Goal: Transaction & Acquisition: Register for event/course

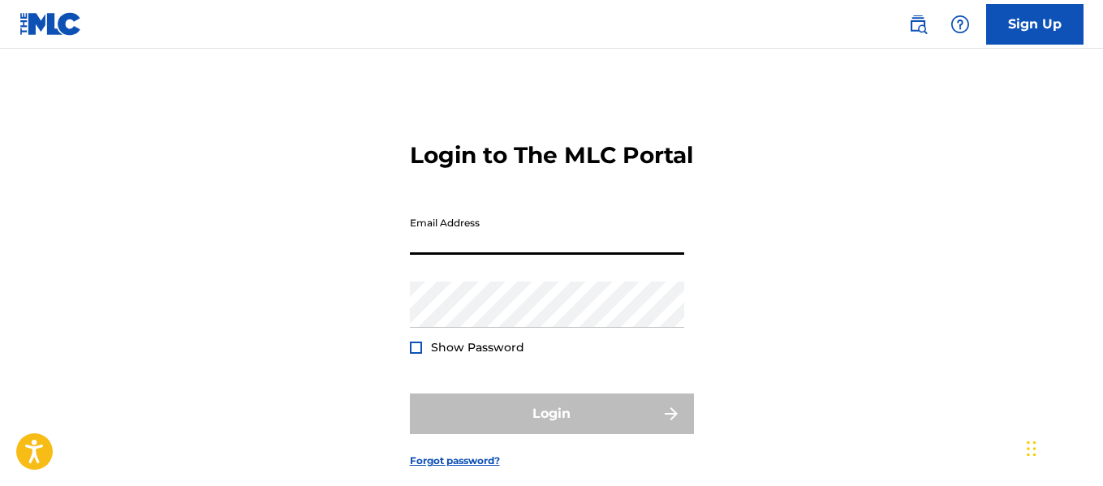
click at [531, 255] on input "Email Address" at bounding box center [547, 232] width 274 height 46
type input "[EMAIL_ADDRESS][DOMAIN_NAME]"
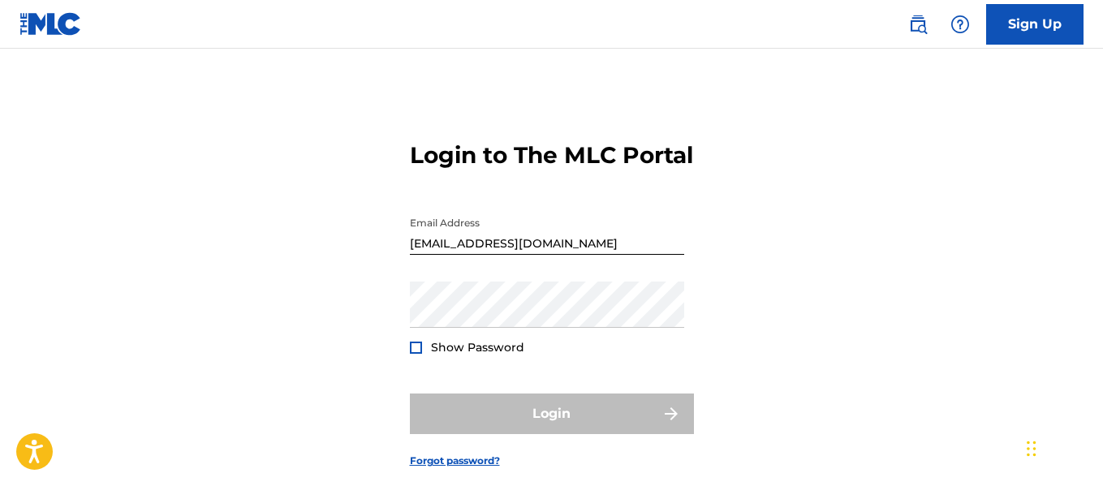
click at [413, 354] on div at bounding box center [416, 348] width 12 height 12
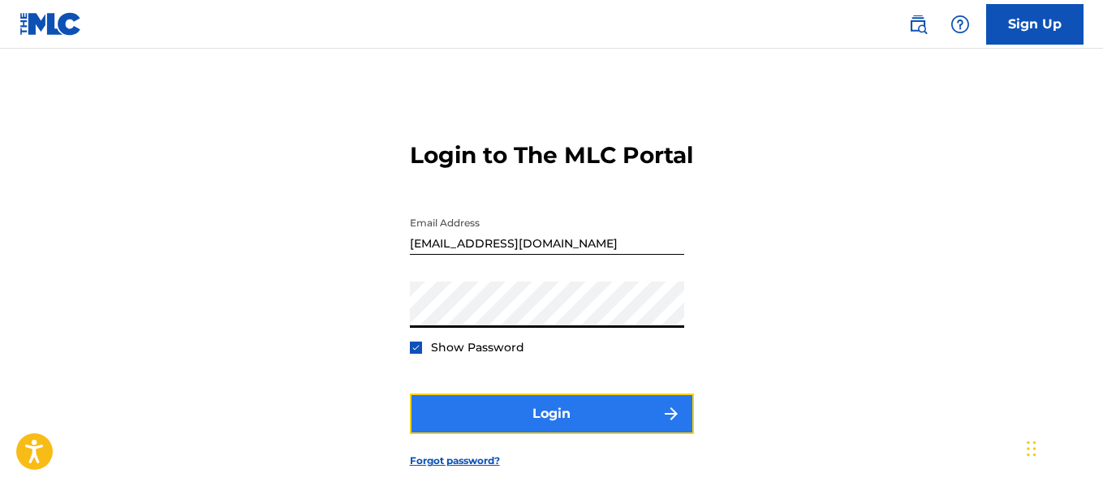
click at [587, 434] on button "Login" at bounding box center [552, 414] width 284 height 41
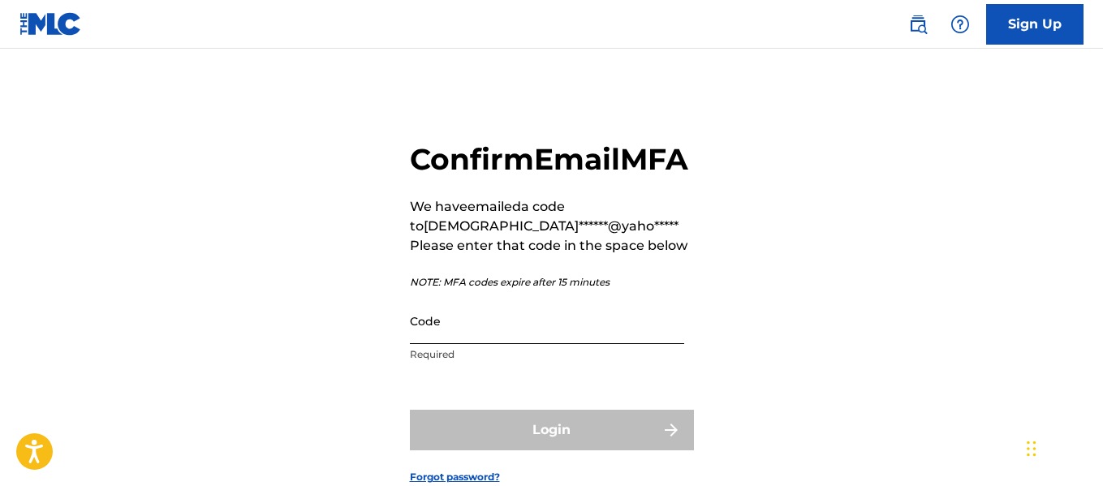
click at [515, 344] on input "Code" at bounding box center [547, 321] width 274 height 46
paste input "212782"
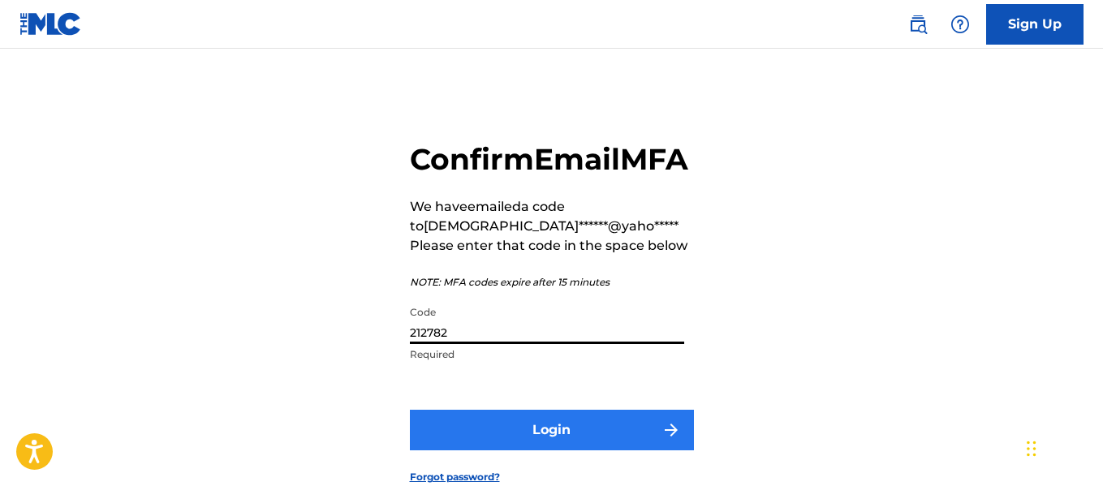
type input "212782"
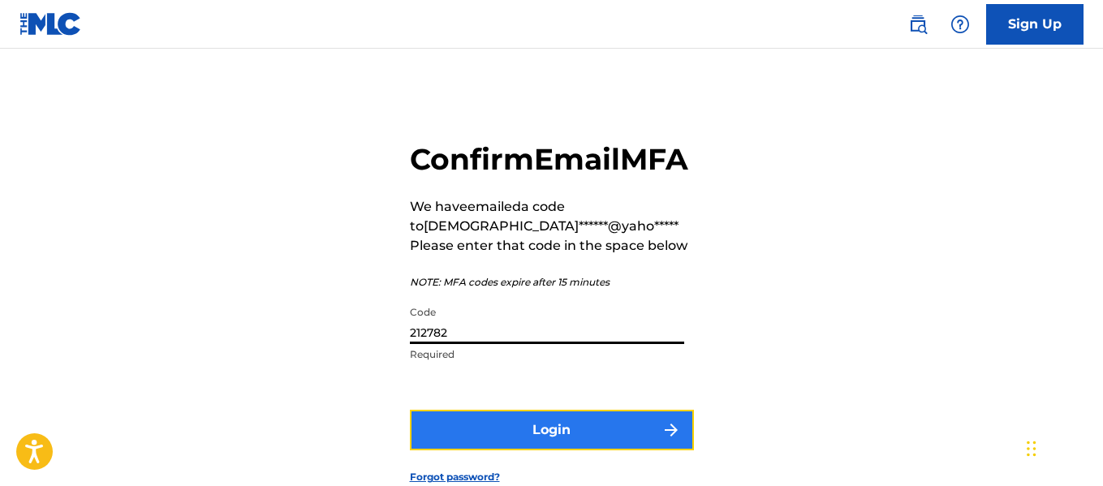
click at [522, 450] on button "Login" at bounding box center [552, 430] width 284 height 41
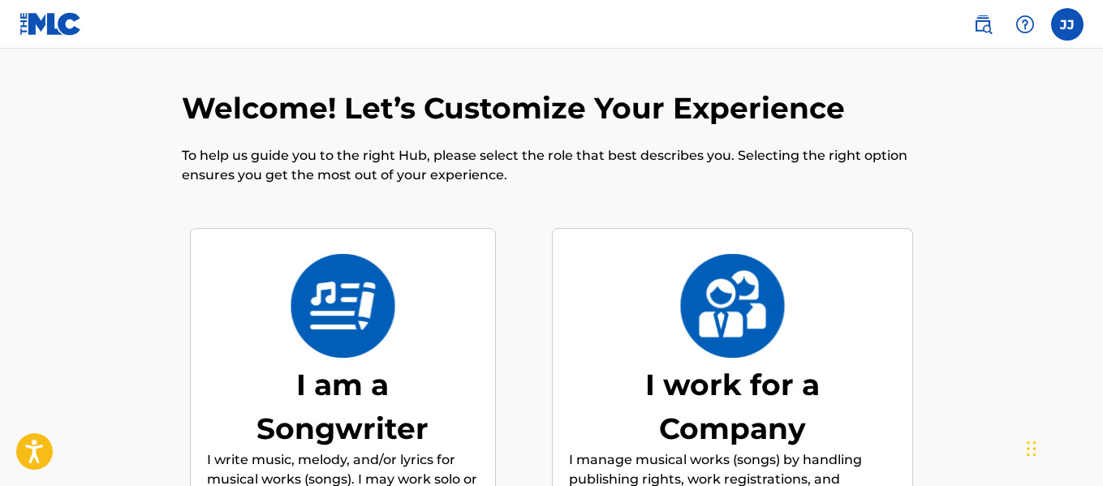
scroll to position [73, 0]
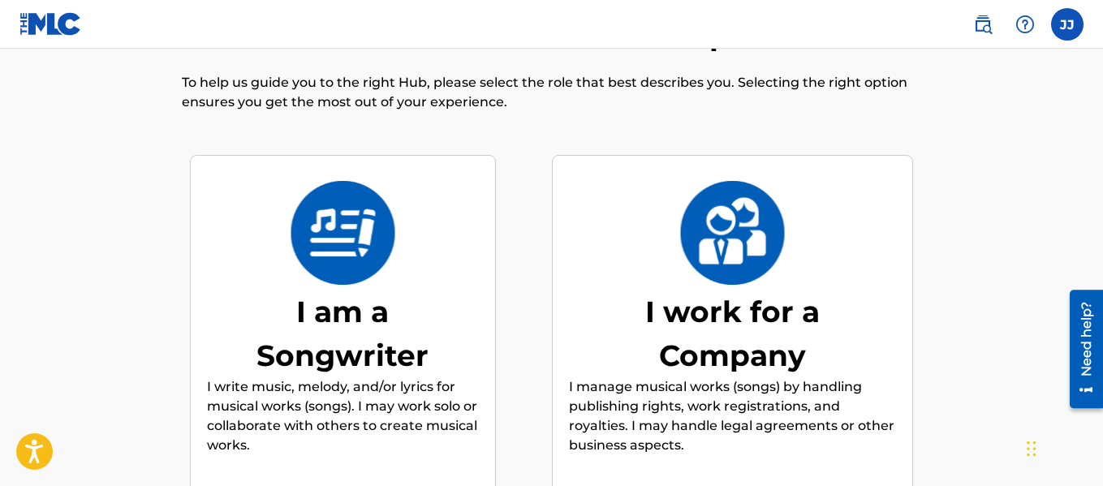
click at [371, 344] on div "I am a Songwriter" at bounding box center [342, 334] width 243 height 88
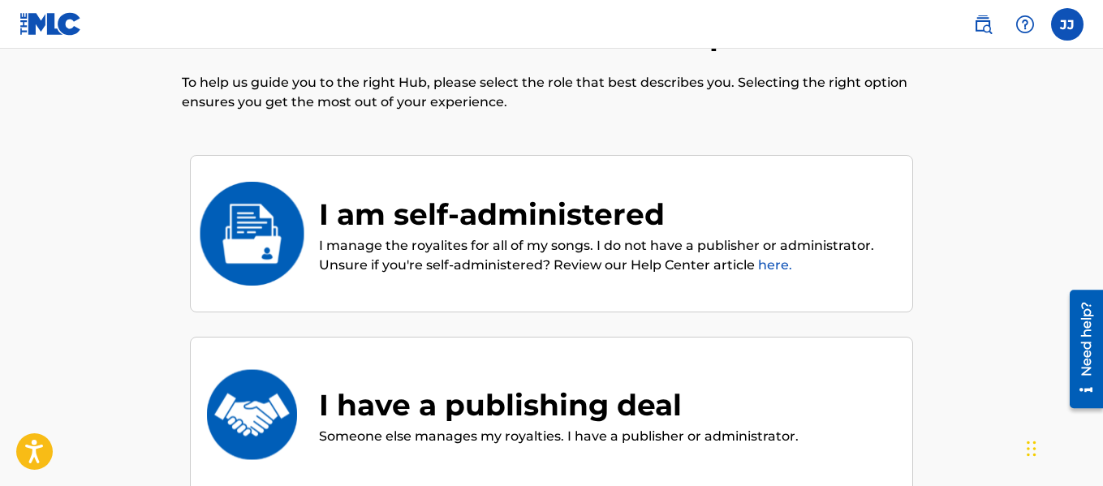
click at [434, 247] on p "I manage the royalites for all of my songs. I do not have a publisher or admini…" at bounding box center [607, 255] width 577 height 39
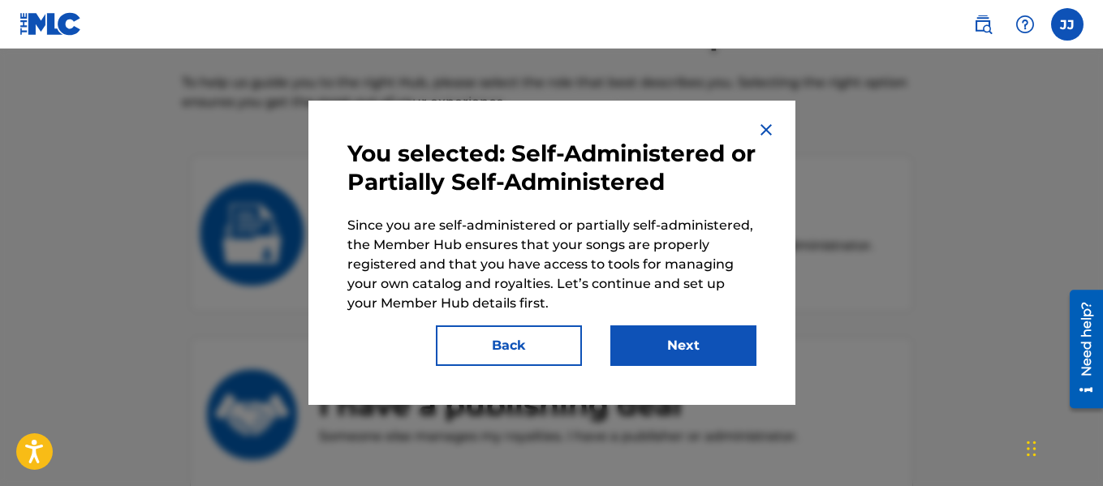
click at [765, 133] on img at bounding box center [765, 129] width 19 height 19
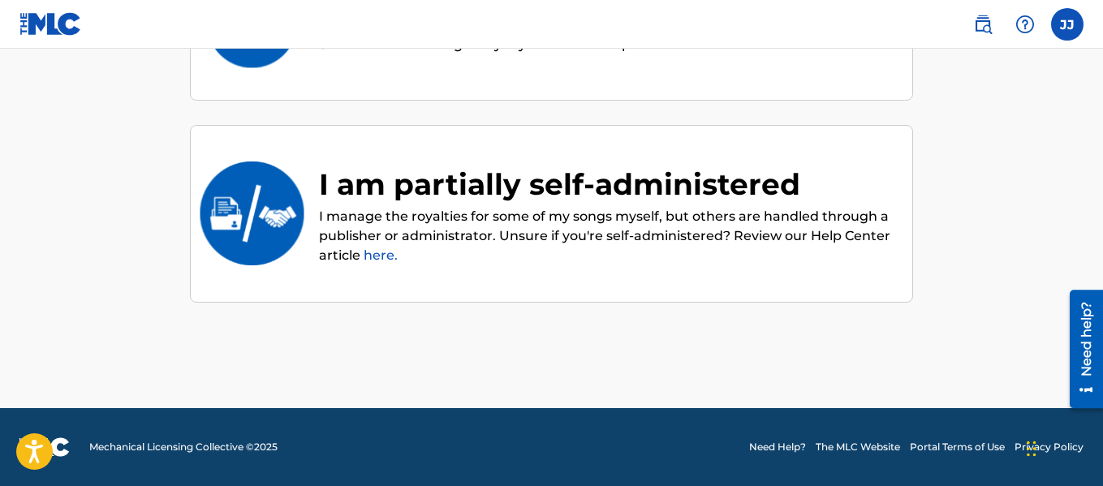
scroll to position [40, 0]
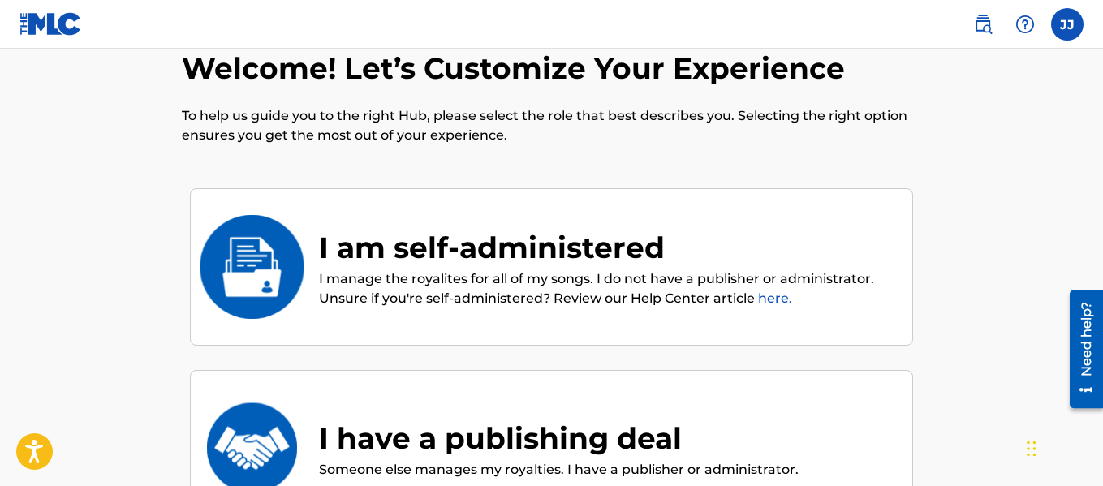
click at [493, 291] on p "I manage the royalites for all of my songs. I do not have a publisher or admini…" at bounding box center [607, 288] width 577 height 39
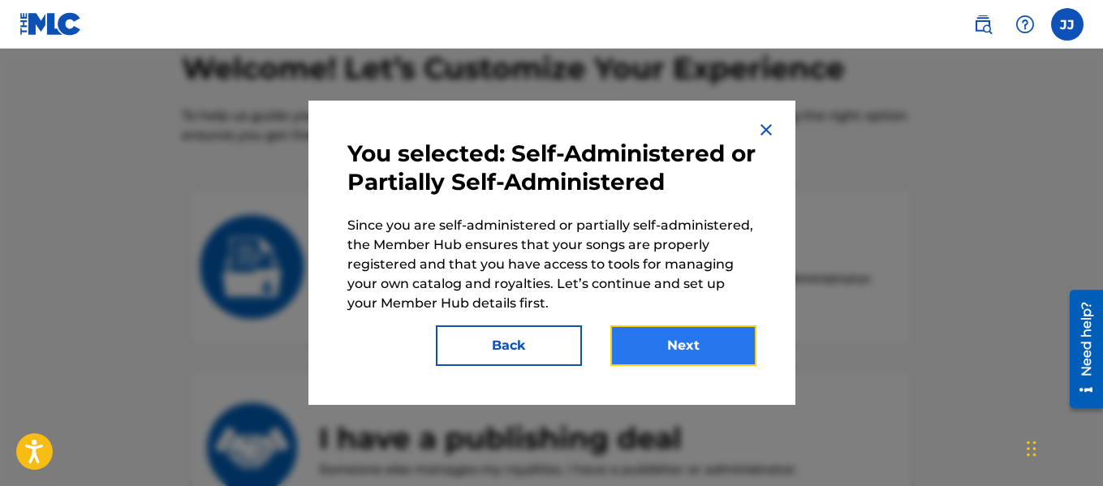
click at [690, 341] on button "Next" at bounding box center [683, 345] width 146 height 41
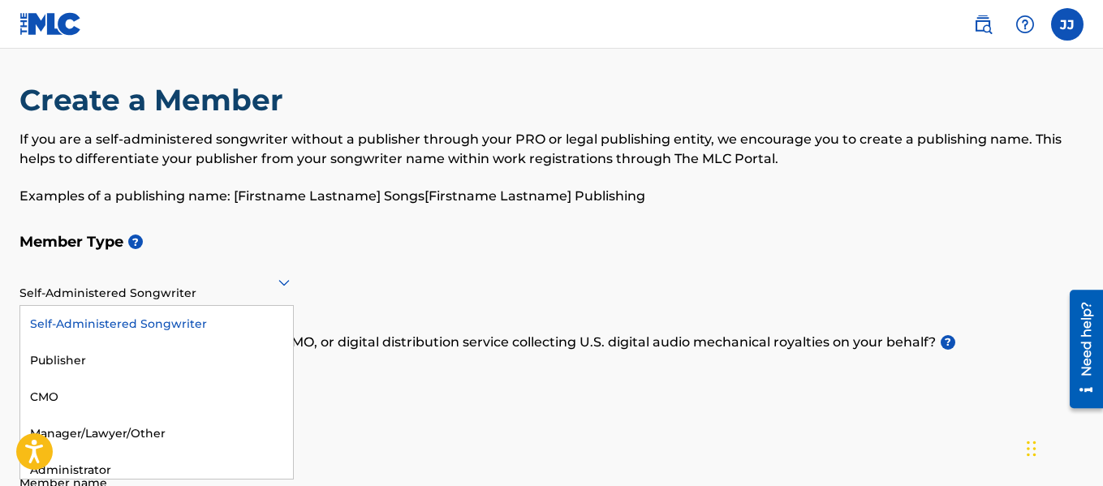
click at [278, 294] on div "Self-Administered Songwriter" at bounding box center [156, 283] width 274 height 46
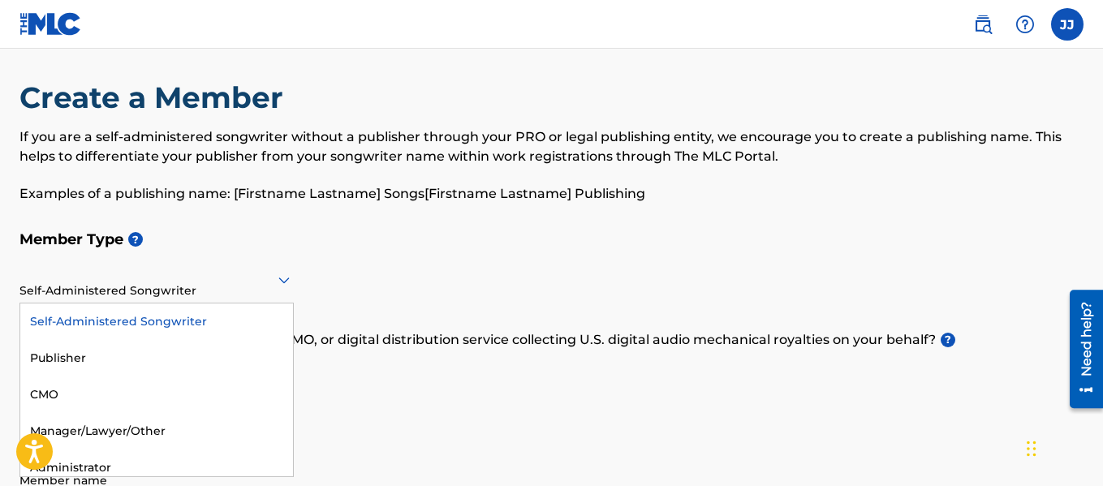
scroll to position [11, 0]
click at [292, 467] on div "Self-Administered Songwriter Publisher CMO Manager/Lawyer/Other Administrator" at bounding box center [156, 390] width 274 height 174
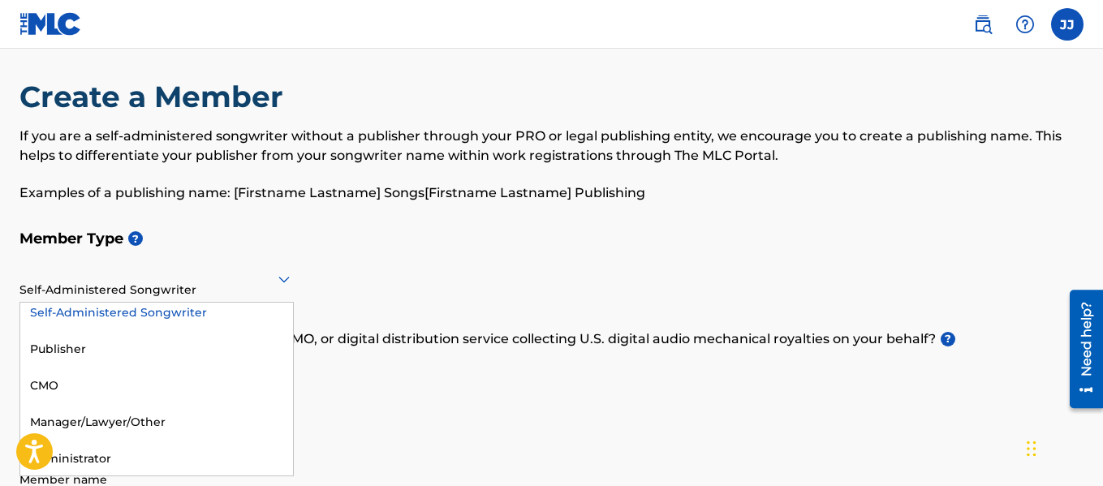
scroll to position [9, 0]
click at [80, 314] on div "Self-Administered Songwriter" at bounding box center [156, 312] width 273 height 37
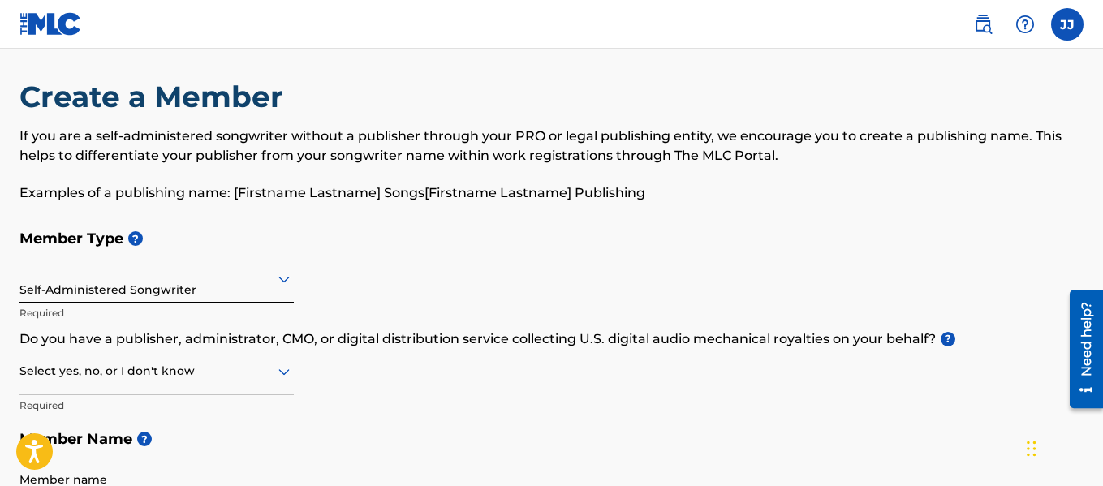
scroll to position [30, 0]
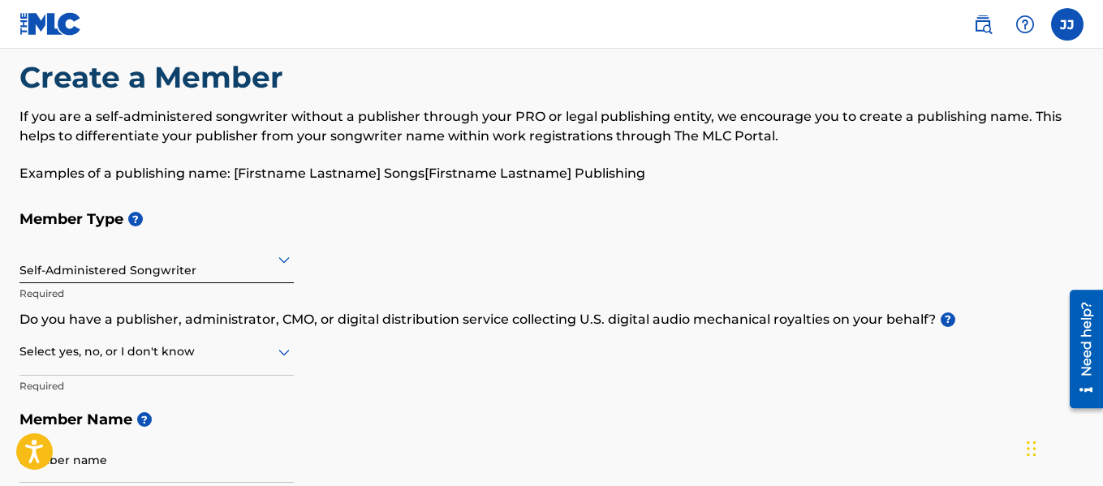
click at [274, 372] on div "Select yes, no, or I don't know" at bounding box center [156, 352] width 274 height 46
click at [45, 429] on div "No" at bounding box center [156, 430] width 273 height 37
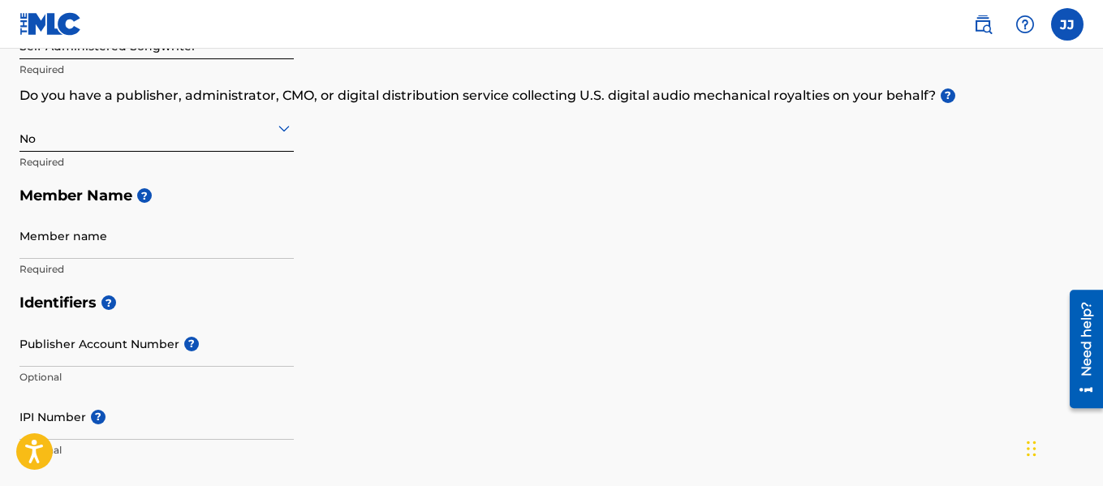
scroll to position [286, 0]
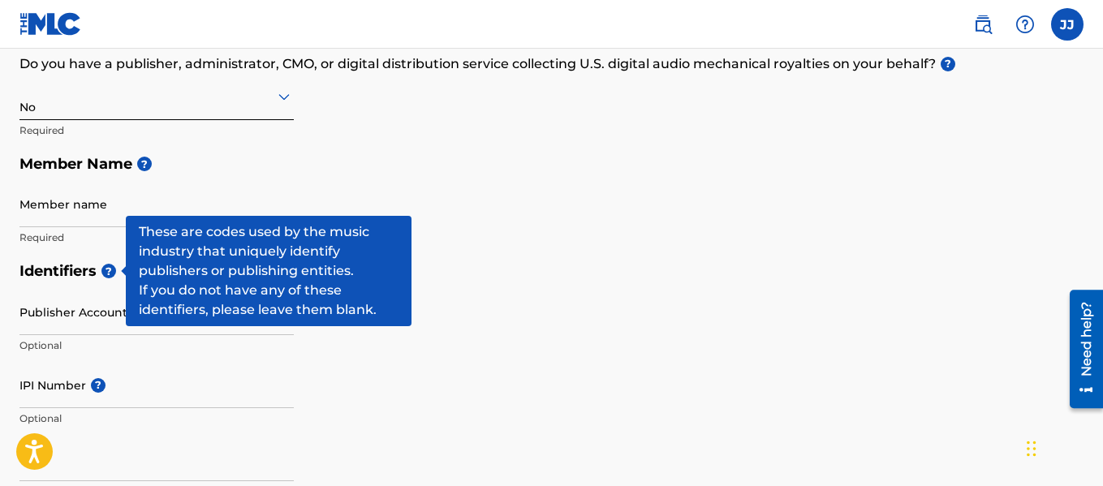
click at [104, 272] on span "?" at bounding box center [108, 271] width 15 height 15
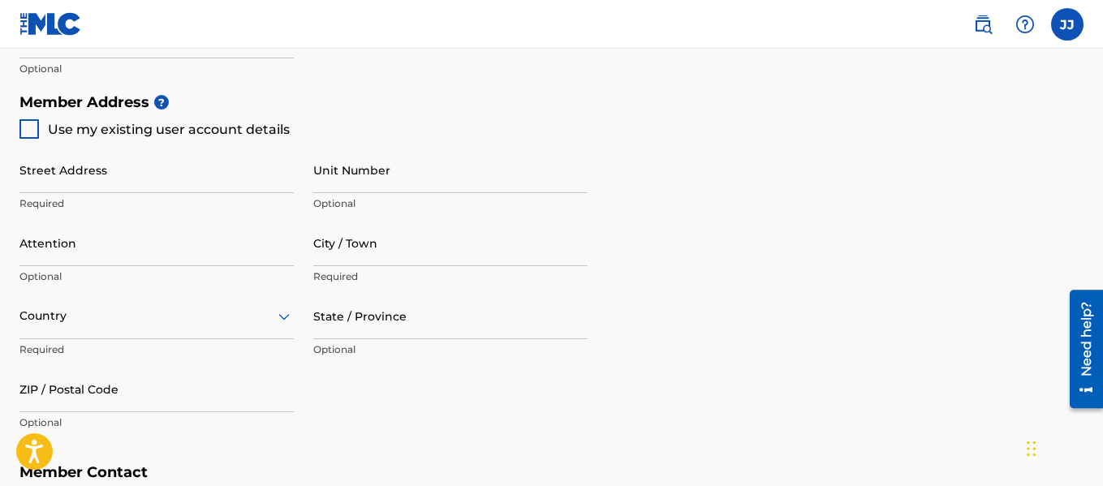
scroll to position [722, 0]
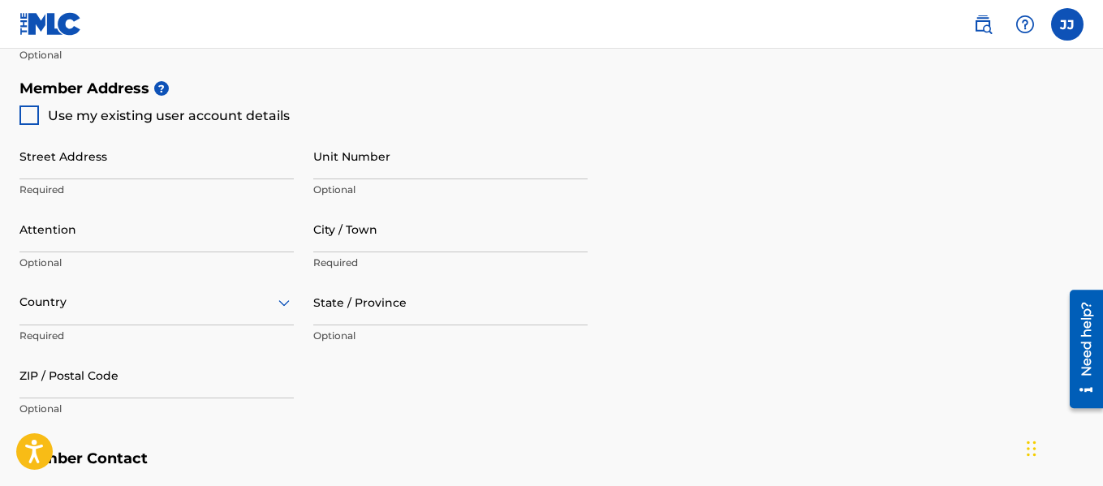
click at [34, 121] on div at bounding box center [28, 114] width 19 height 19
type input "[STREET_ADDRESS][PERSON_NAME]"
type input "[GEOGRAPHIC_DATA]"
type input "27610"
type input "919"
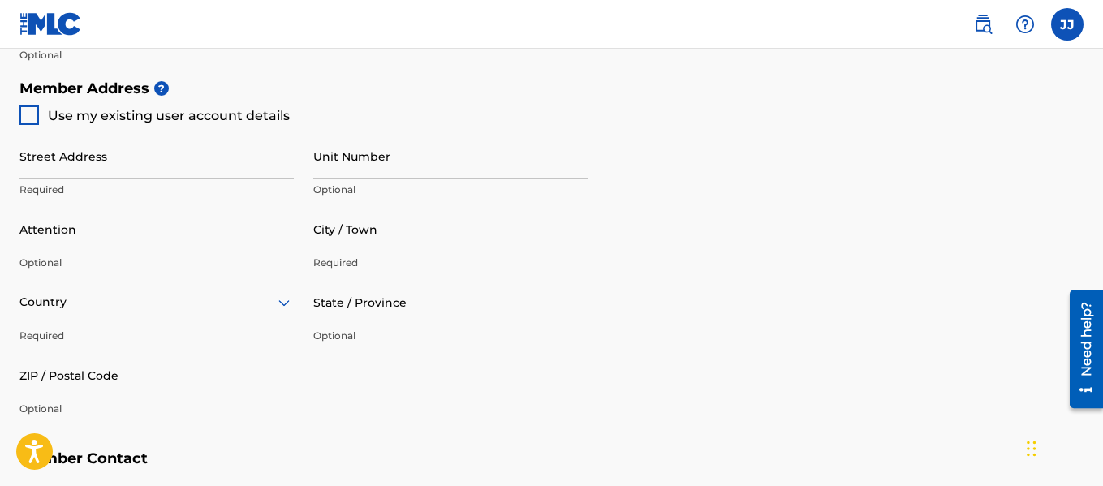
type input "9848009201"
type input "[EMAIL_ADDRESS][DOMAIN_NAME]"
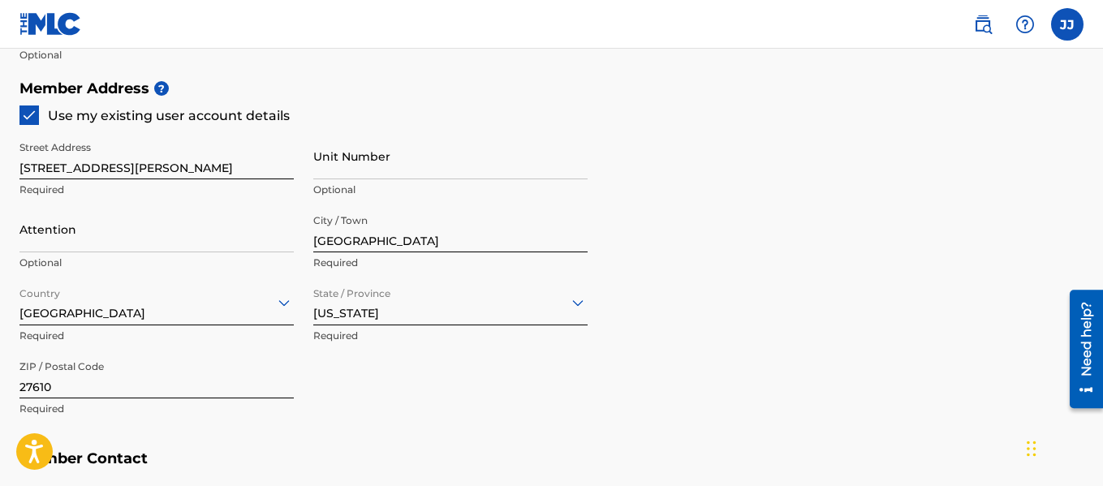
drag, startPoint x: 1102, startPoint y: 273, endPoint x: 1108, endPoint y: 307, distance: 34.5
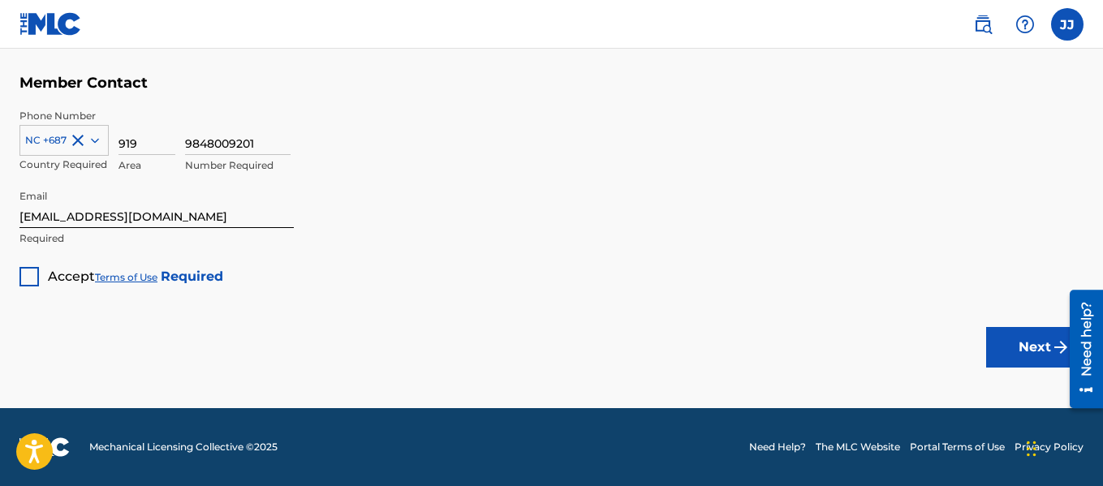
click at [30, 272] on div at bounding box center [28, 276] width 19 height 19
click at [1013, 353] on button "Next" at bounding box center [1034, 347] width 97 height 41
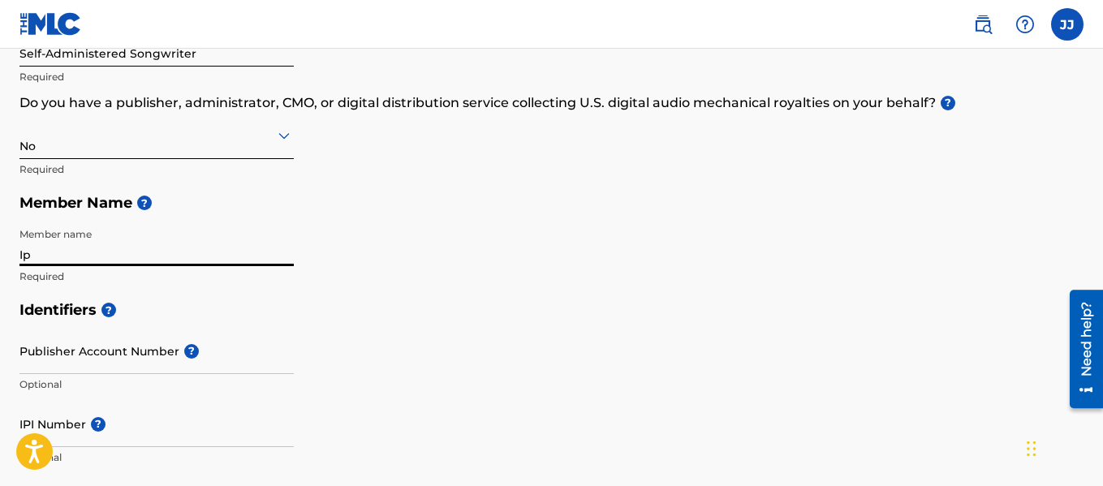
type input "IPOD08"
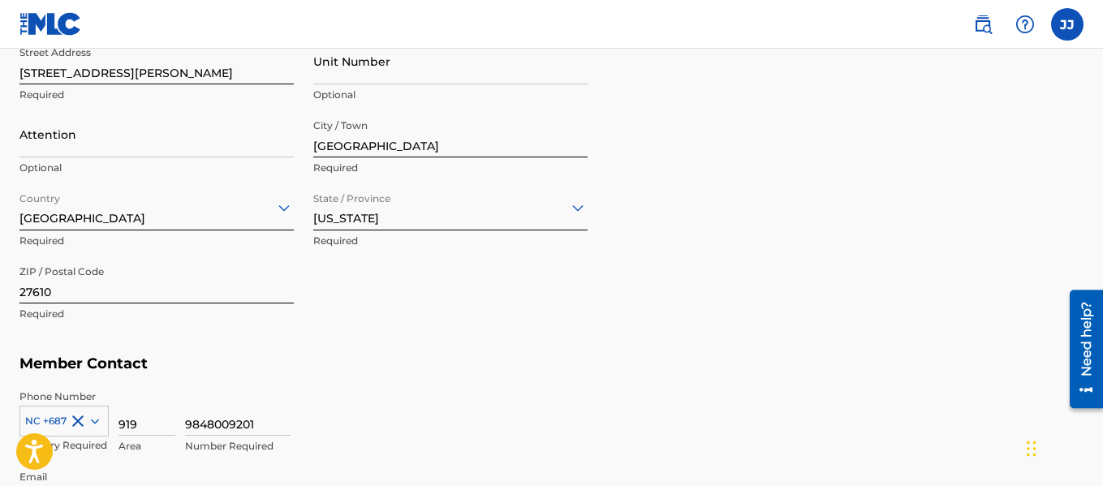
scroll to position [1098, 0]
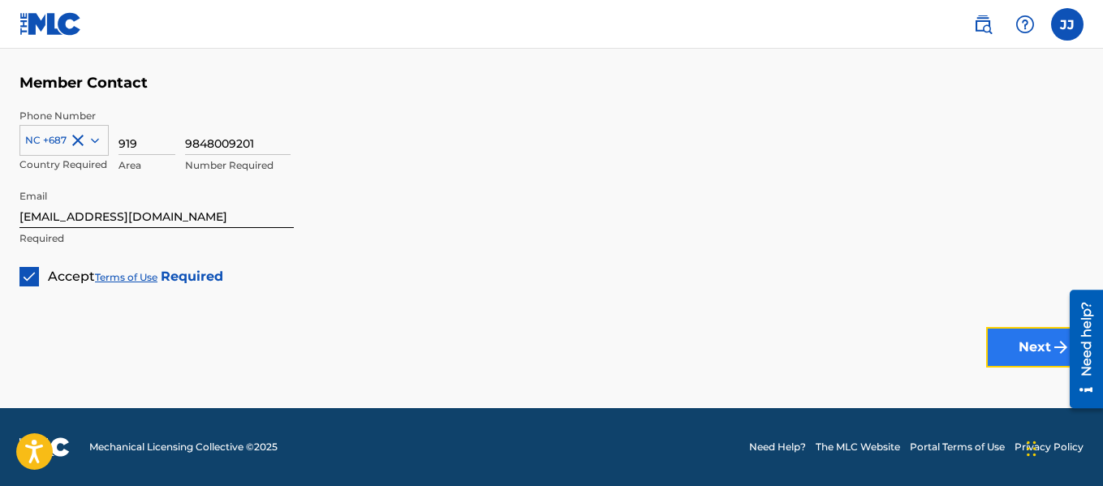
click at [1037, 345] on button "Next" at bounding box center [1034, 347] width 97 height 41
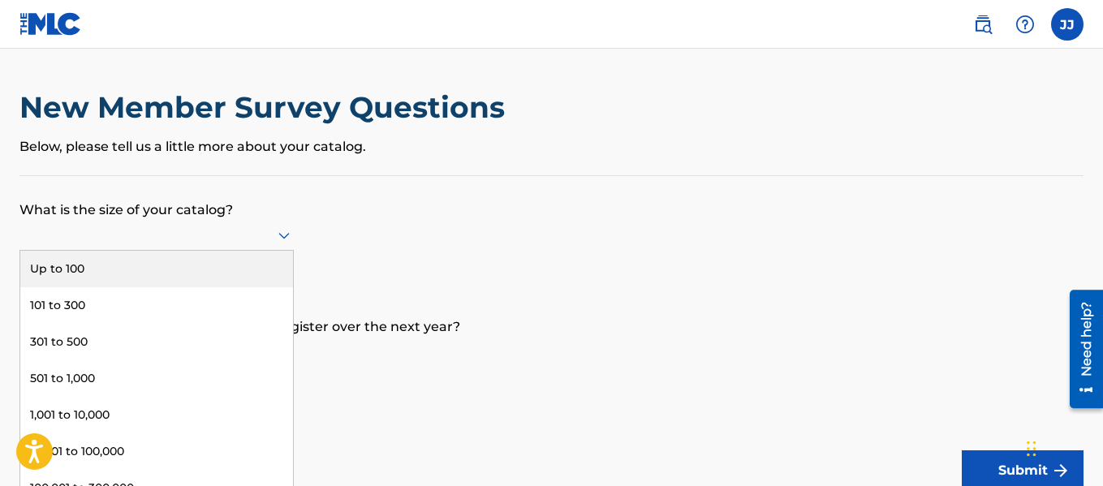
scroll to position [9, 0]
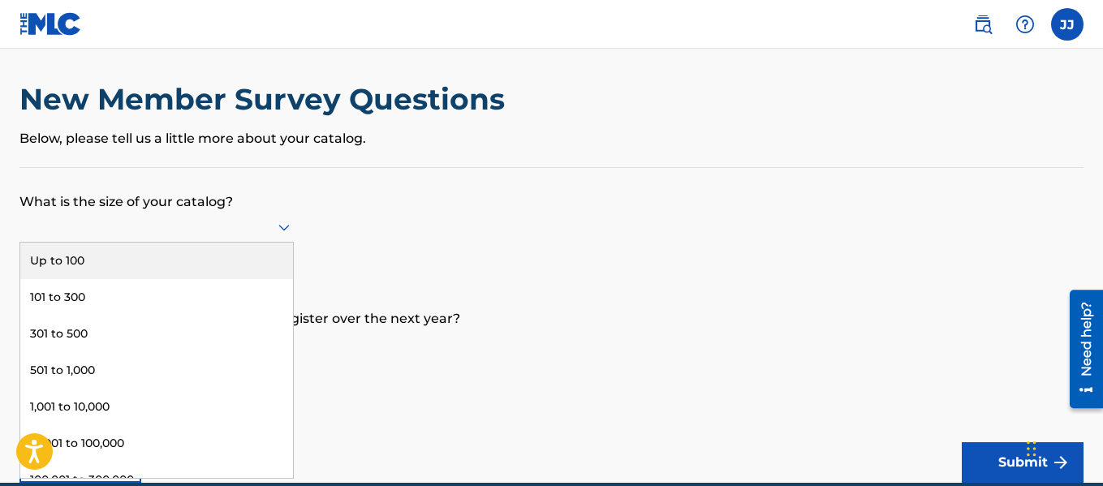
click at [277, 239] on div at bounding box center [156, 227] width 274 height 31
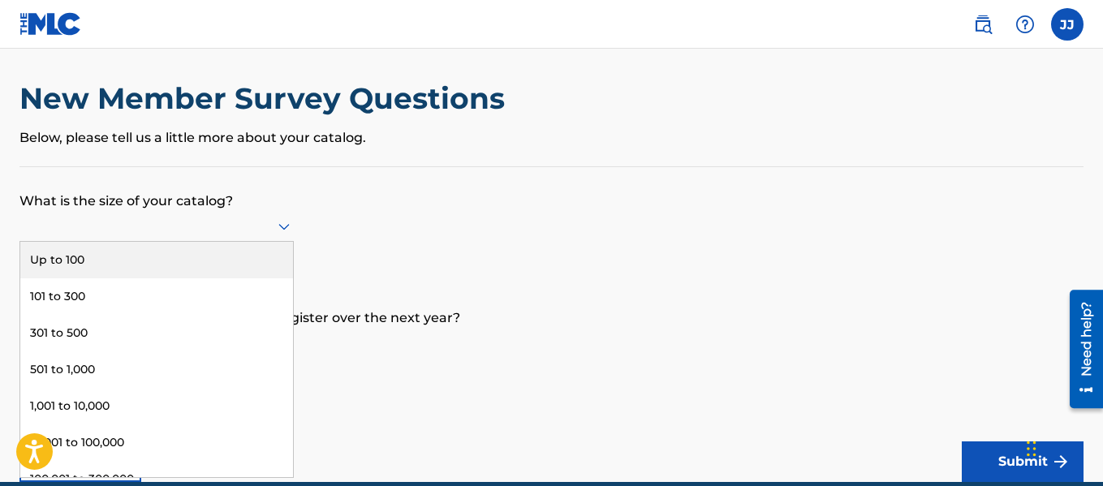
click at [84, 264] on div "Up to 100" at bounding box center [156, 260] width 273 height 37
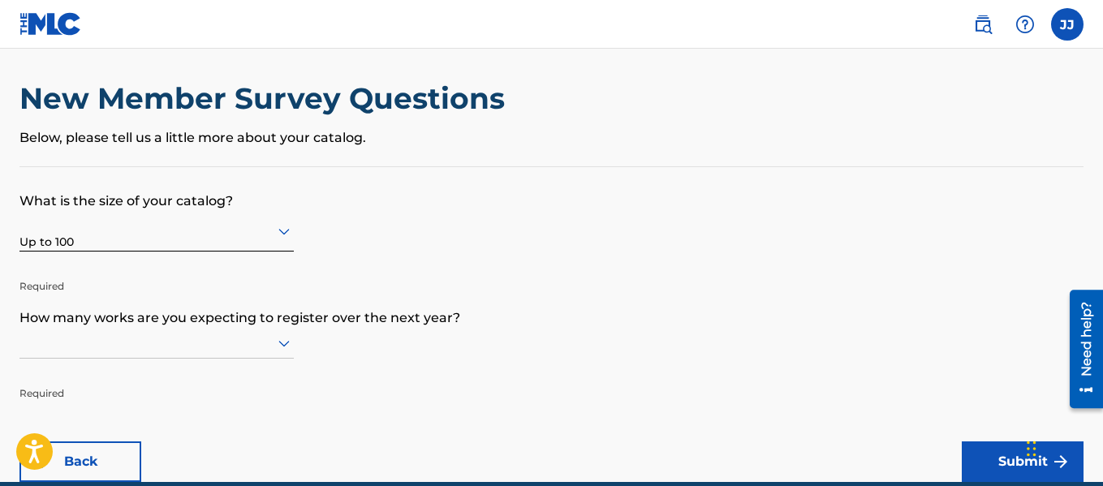
scroll to position [83, 0]
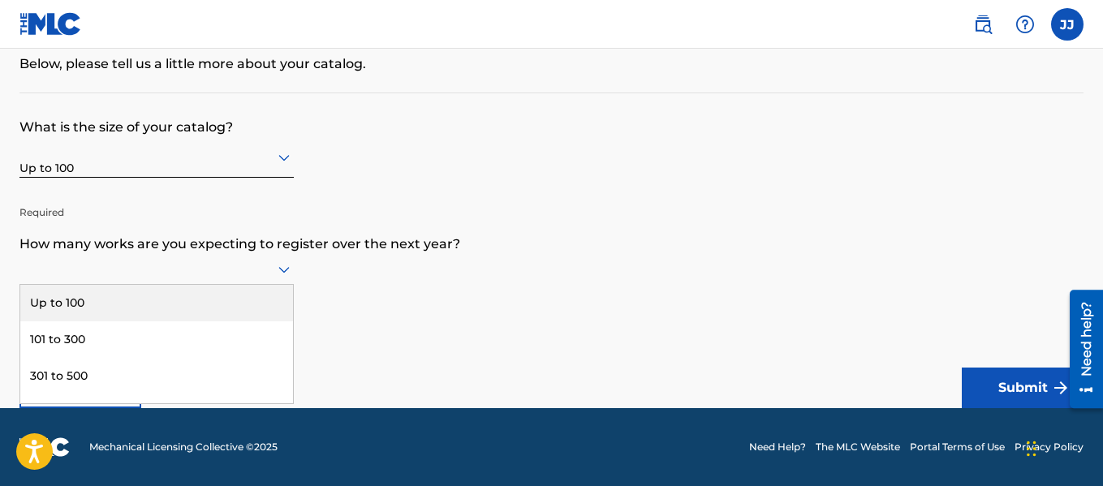
click at [282, 285] on div "9 results available. Use Up and Down to choose options, press Enter to select t…" at bounding box center [156, 269] width 274 height 31
click at [54, 304] on div "Up to 100" at bounding box center [156, 303] width 273 height 37
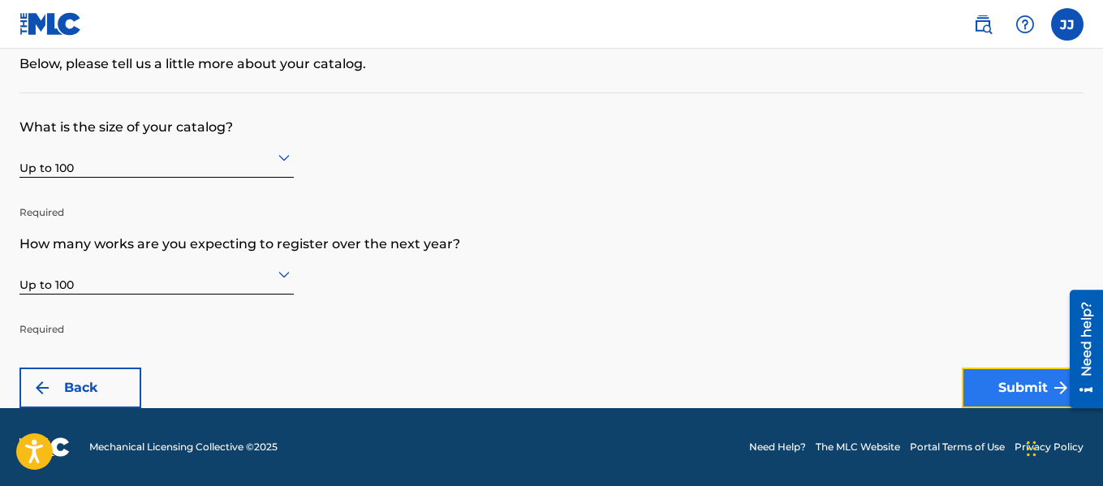
click at [1004, 389] on button "Submit" at bounding box center [1022, 388] width 122 height 41
